Goal: Task Accomplishment & Management: Manage account settings

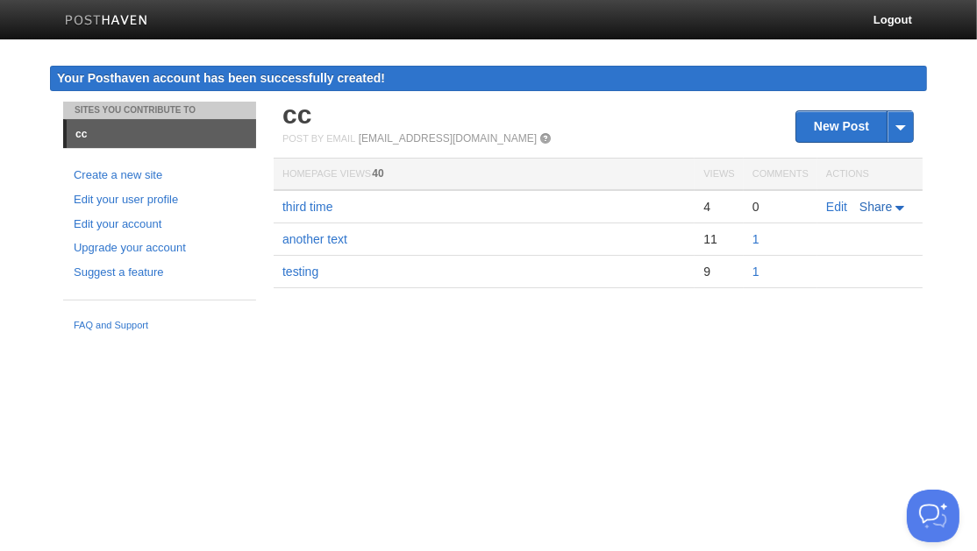
click at [891, 204] on span "Share" at bounding box center [875, 207] width 32 height 14
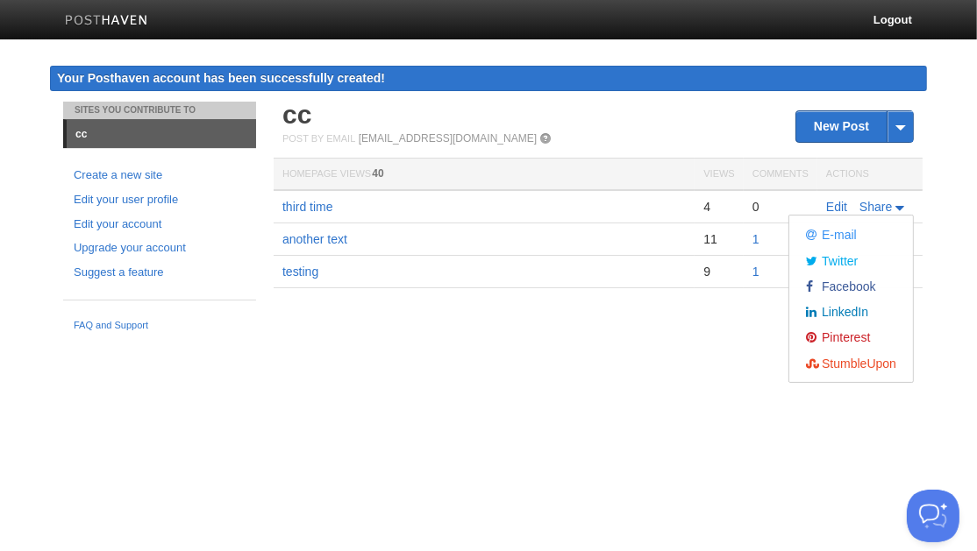
click at [622, 340] on html "Logout Your Posthaven account has been successfully created! Your Posthaven acc…" at bounding box center [488, 170] width 977 height 340
click at [842, 206] on link "Edit" at bounding box center [836, 207] width 21 height 14
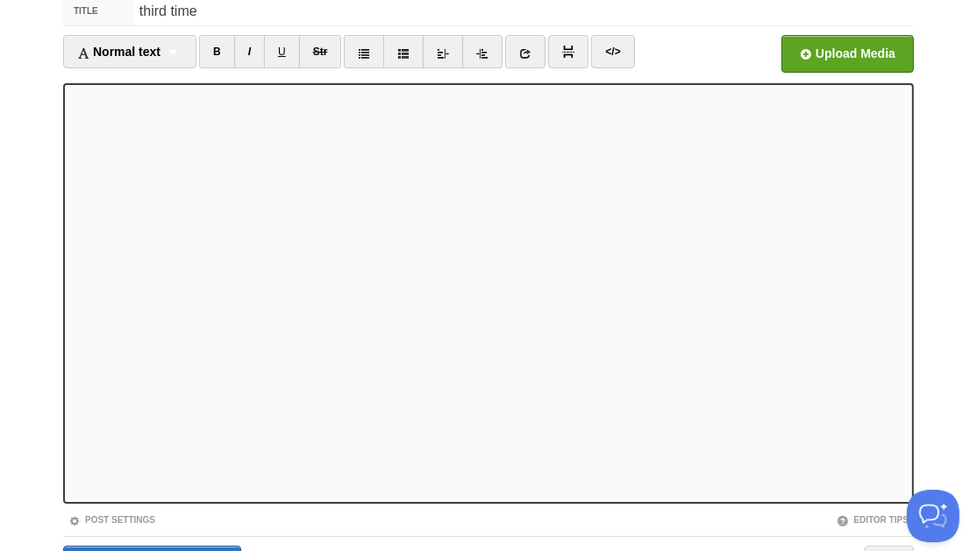
scroll to position [218, 0]
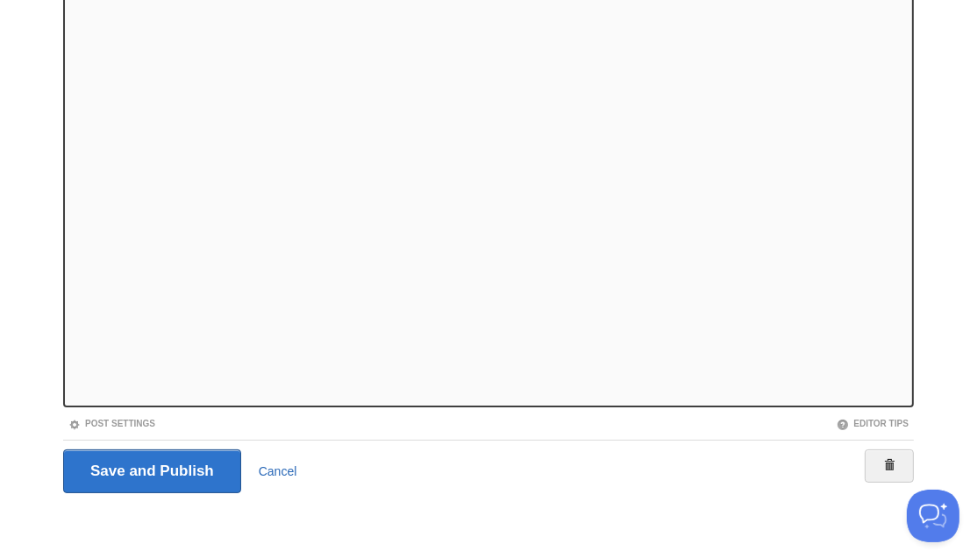
click at [281, 469] on link "Cancel" at bounding box center [278, 472] width 39 height 14
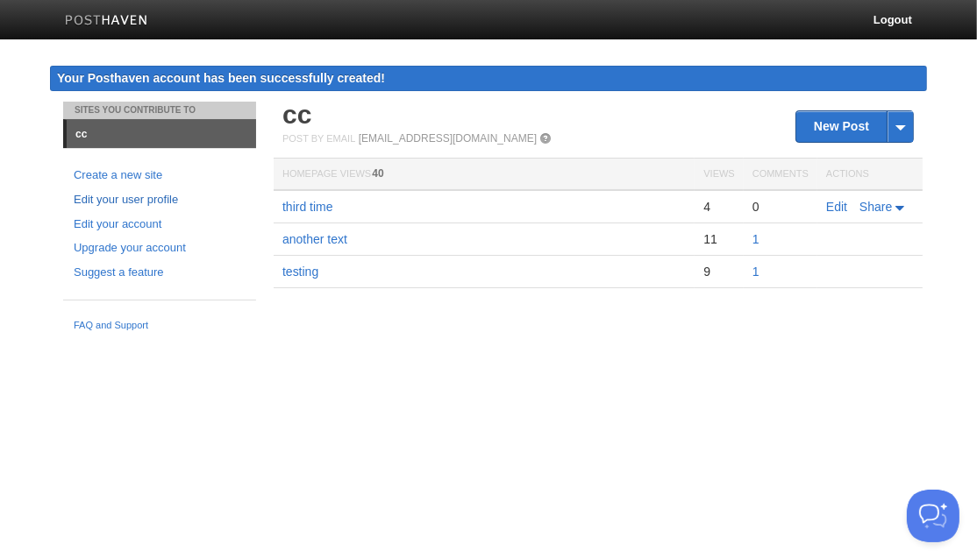
click at [167, 201] on link "Edit your user profile" at bounding box center [160, 200] width 172 height 18
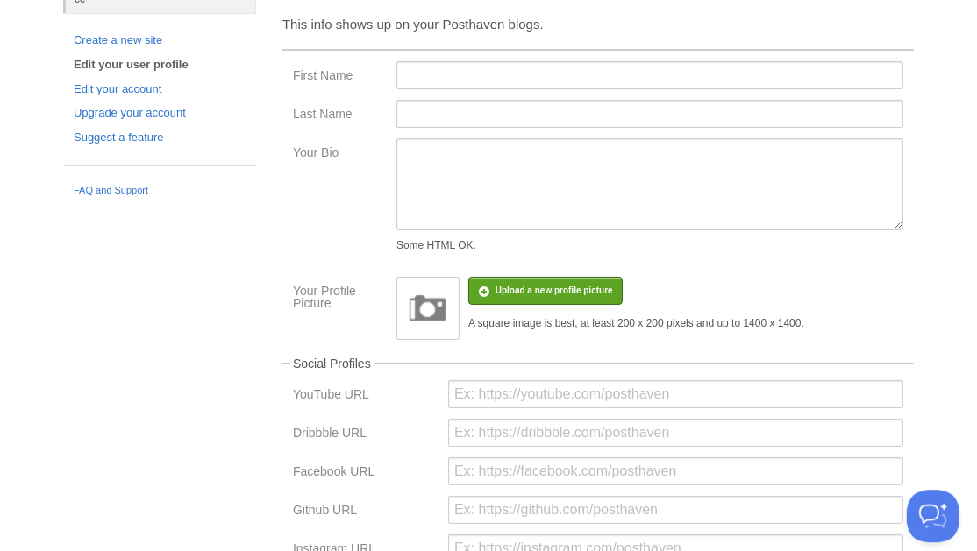
scroll to position [25, 0]
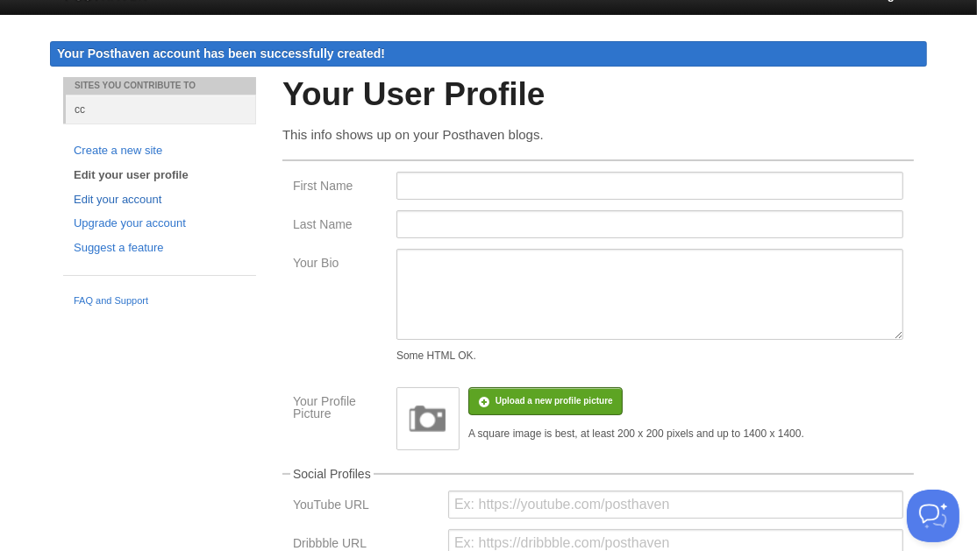
click at [146, 197] on link "Edit your account" at bounding box center [160, 200] width 172 height 18
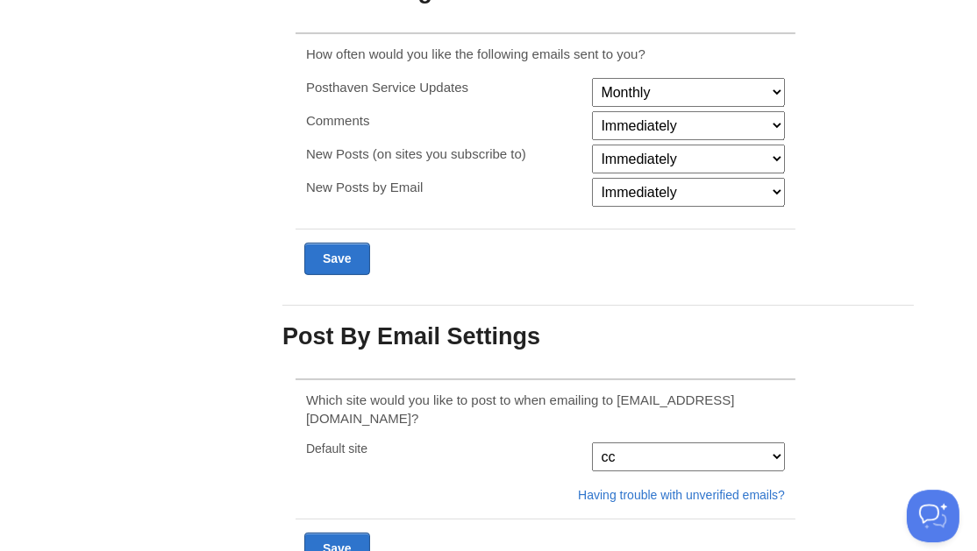
scroll to position [447, 0]
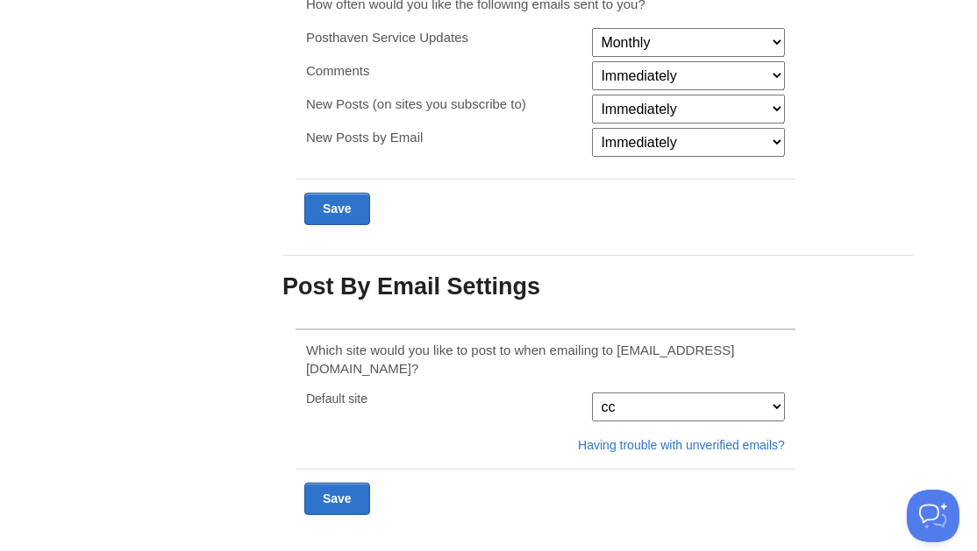
click at [592, 393] on select "cc" at bounding box center [688, 407] width 193 height 29
click at [851, 340] on div "Your Account Emails Password Follows Your Email Addresses [EMAIL_ADDRESS][DOMAI…" at bounding box center [597, 118] width 657 height 927
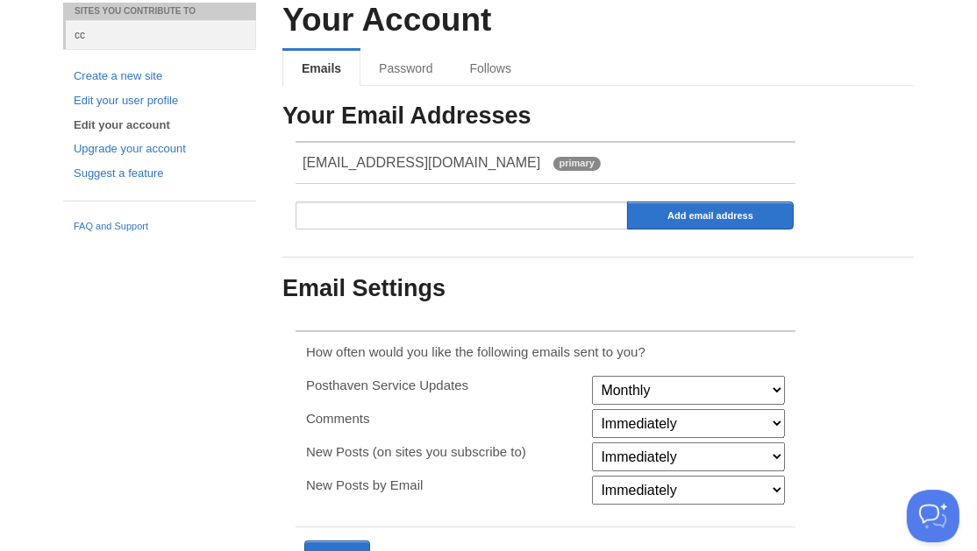
scroll to position [0, 0]
